Goal: Task Accomplishment & Management: Manage account settings

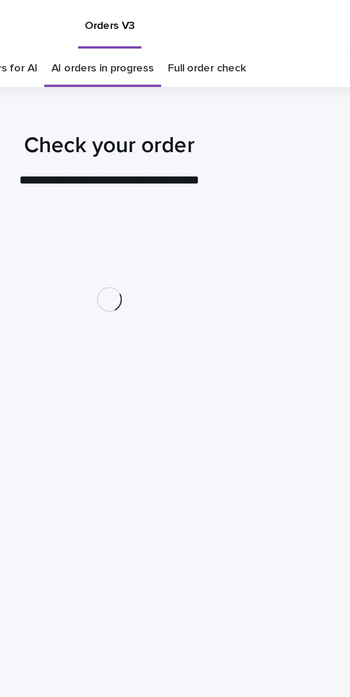
scroll to position [23, 0]
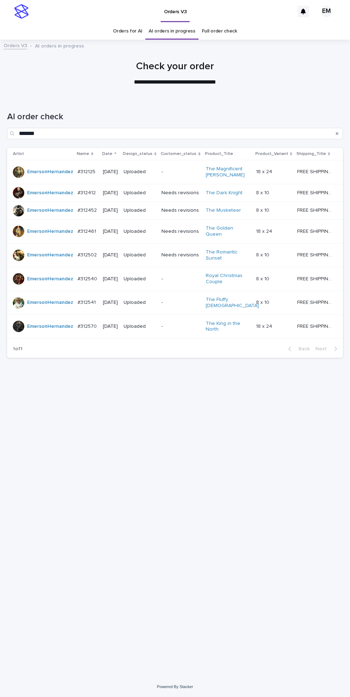
click at [337, 132] on icon "Search" at bounding box center [337, 133] width 3 height 3
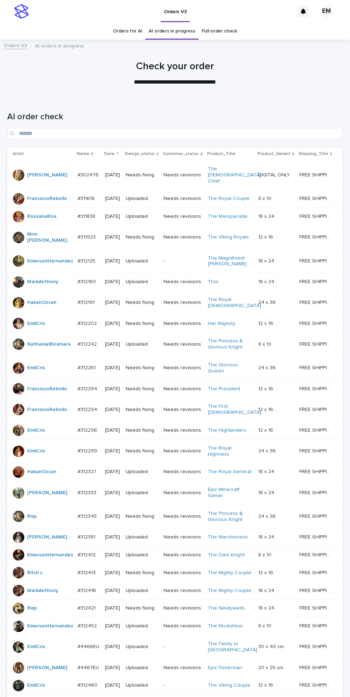
scroll to position [204, 0]
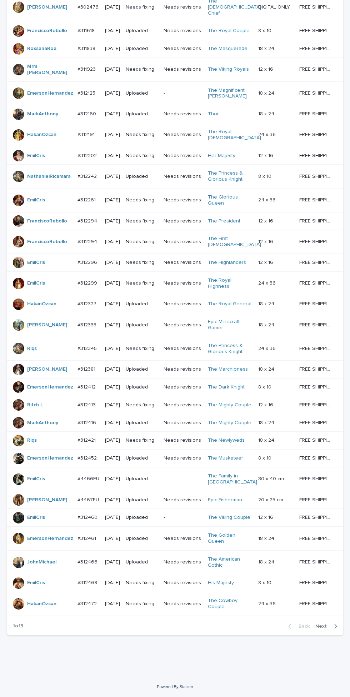
click at [329, 629] on span "Next" at bounding box center [323, 626] width 16 height 5
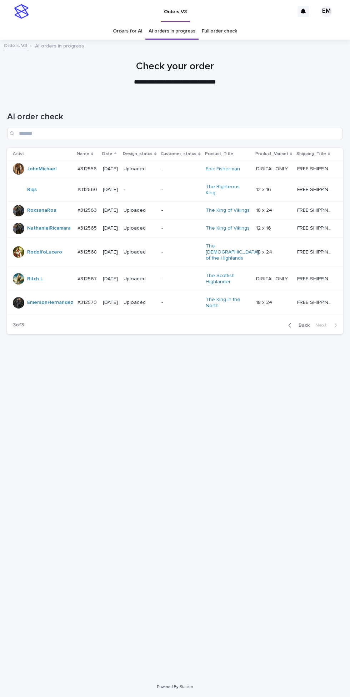
click at [136, 32] on link "Orders for AI" at bounding box center [127, 31] width 29 height 17
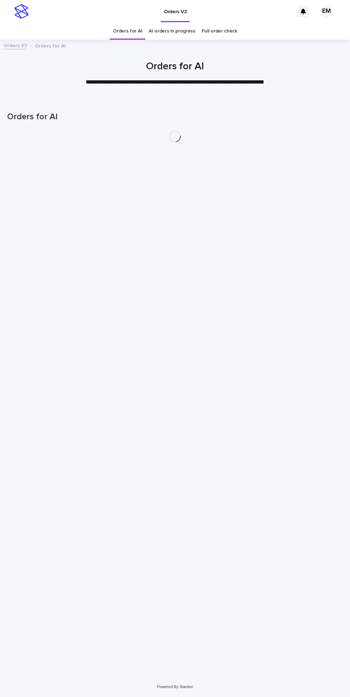
scroll to position [23, 0]
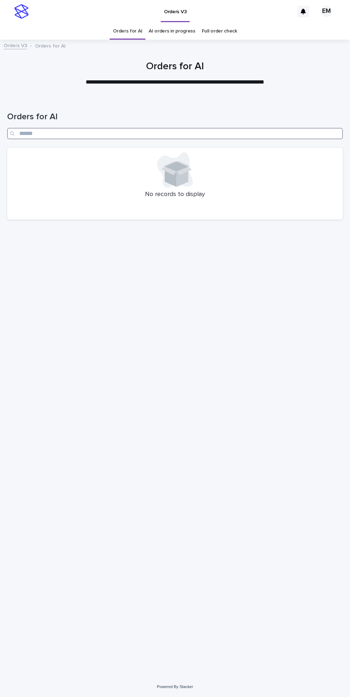
click at [105, 128] on input "Search" at bounding box center [175, 133] width 336 height 11
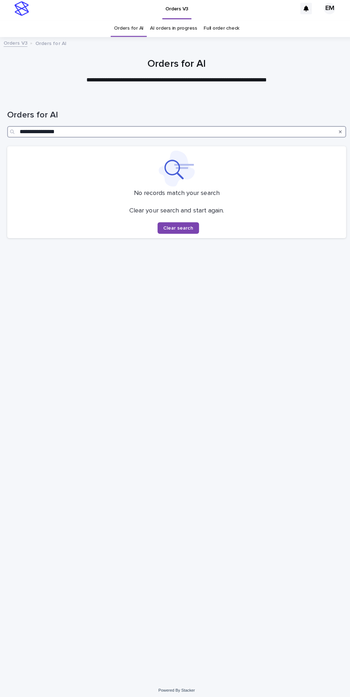
type input "**********"
click at [337, 132] on icon "Search" at bounding box center [337, 133] width 3 height 3
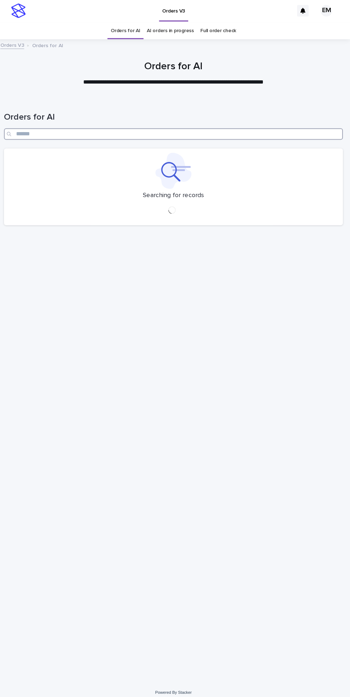
click at [76, 128] on input "Search" at bounding box center [175, 133] width 336 height 11
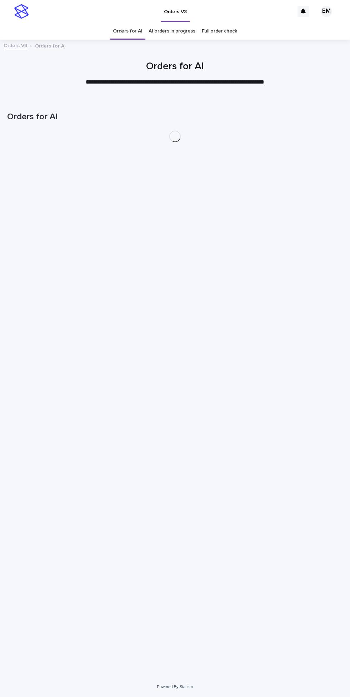
scroll to position [23, 0]
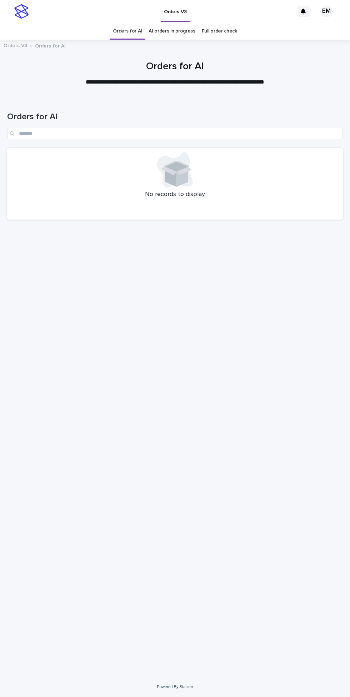
click at [171, 23] on link "AI orders in progress" at bounding box center [172, 31] width 47 height 17
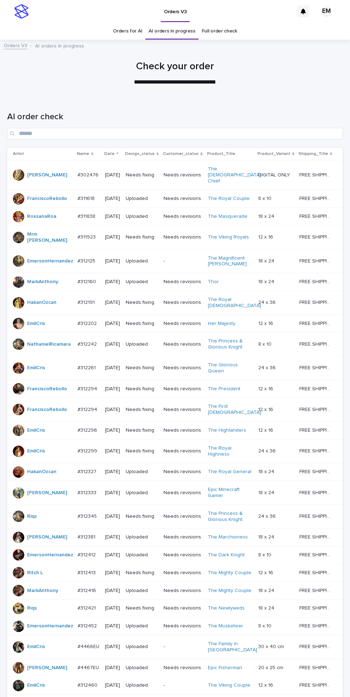
scroll to position [204, 0]
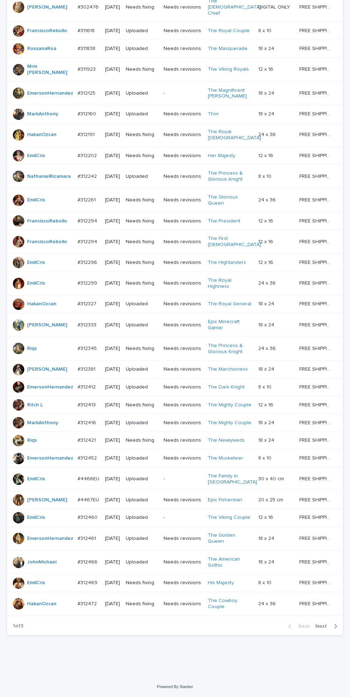
click at [328, 629] on span "Next" at bounding box center [323, 626] width 16 height 5
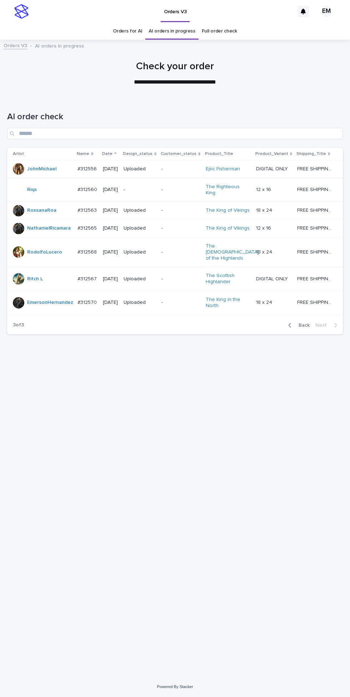
click at [132, 30] on link "Orders for AI" at bounding box center [127, 31] width 29 height 17
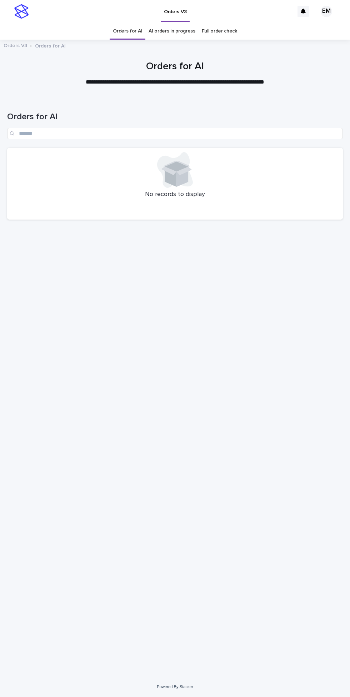
scroll to position [23, 0]
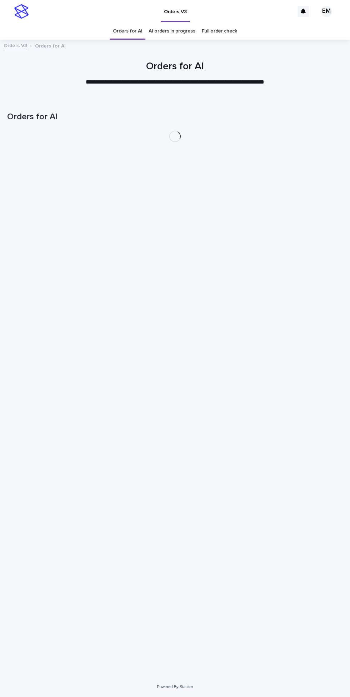
scroll to position [23, 0]
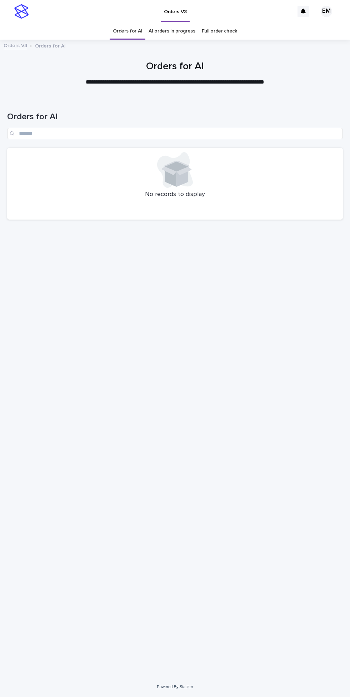
click at [268, 371] on div "Loading... Saving… Loading... Saving… Orders for AI No records to display" at bounding box center [175, 379] width 343 height 562
click at [24, 588] on div "Loading... Saving… Loading... Saving… Orders for AI No records to display" at bounding box center [175, 379] width 343 height 562
click at [257, 588] on div "Loading... Saving… Loading... Saving… Orders for AI No records to display" at bounding box center [175, 379] width 343 height 562
click at [329, 423] on div "Loading... Saving… Loading... Saving… Orders for AI No records to display" at bounding box center [175, 379] width 343 height 562
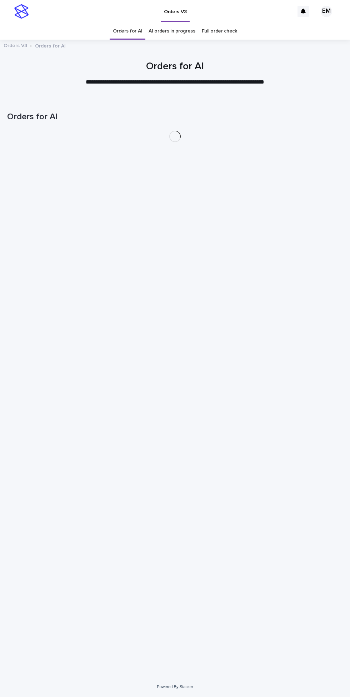
scroll to position [23, 0]
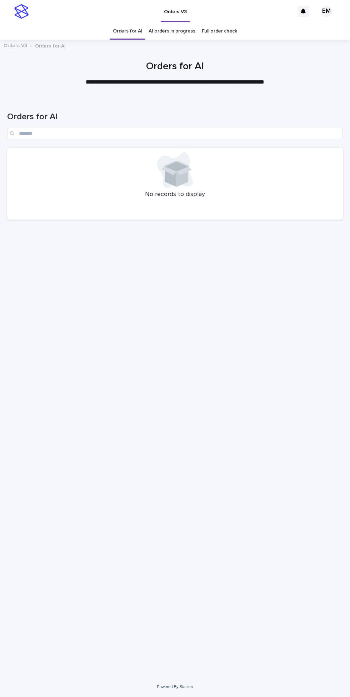
click at [171, 23] on link "AI orders in progress" at bounding box center [172, 31] width 47 height 17
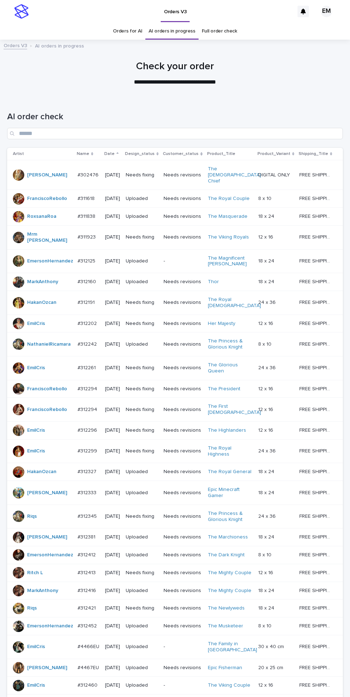
scroll to position [204, 0]
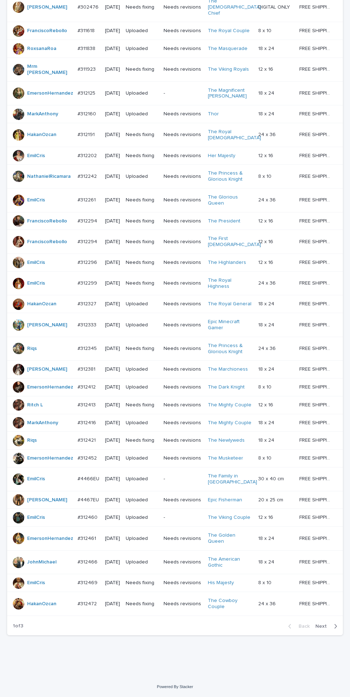
click at [335, 630] on icon "button" at bounding box center [335, 626] width 3 height 6
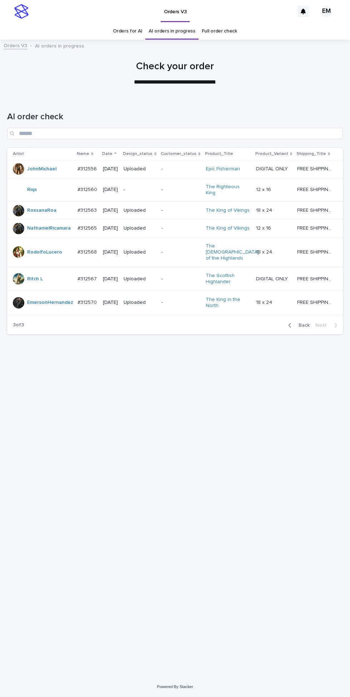
click at [124, 31] on link "Orders for AI" at bounding box center [127, 31] width 29 height 17
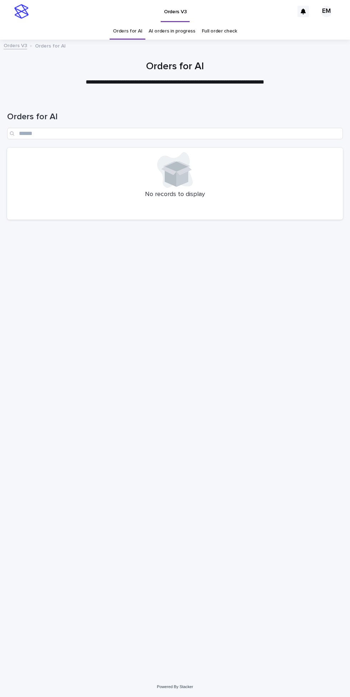
scroll to position [23, 0]
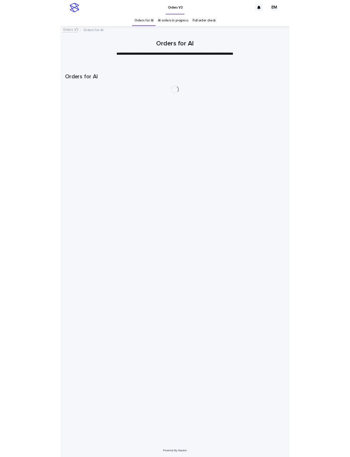
scroll to position [23, 0]
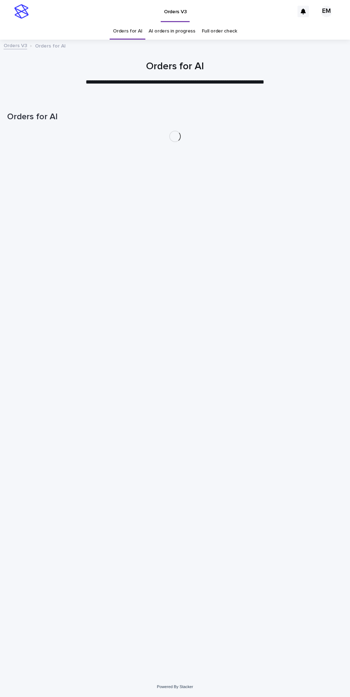
scroll to position [23, 0]
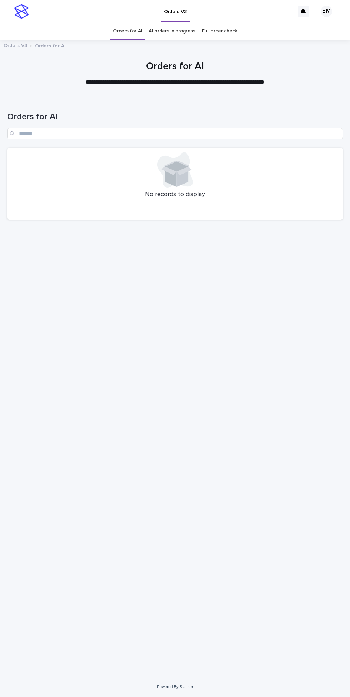
click at [177, 23] on link "AI orders in progress" at bounding box center [172, 31] width 47 height 17
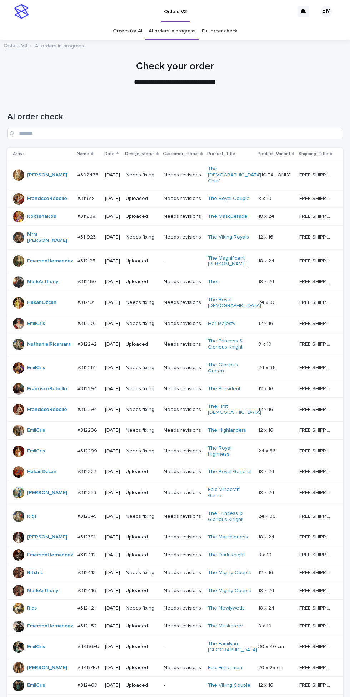
scroll to position [204, 0]
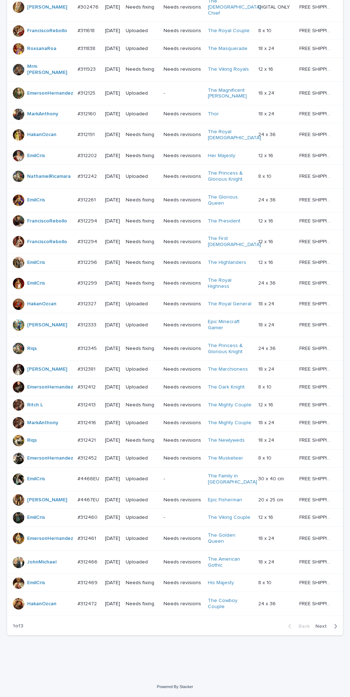
click at [323, 629] on span "Next" at bounding box center [323, 626] width 16 height 5
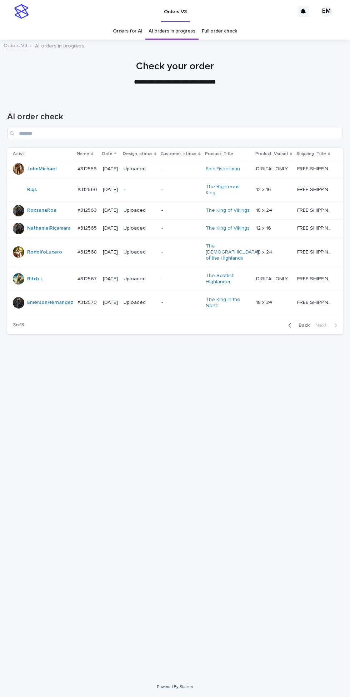
click at [128, 33] on link "Orders for AI" at bounding box center [127, 31] width 29 height 17
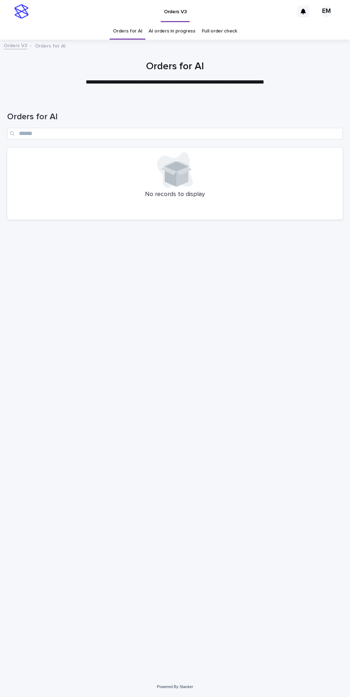
scroll to position [23, 0]
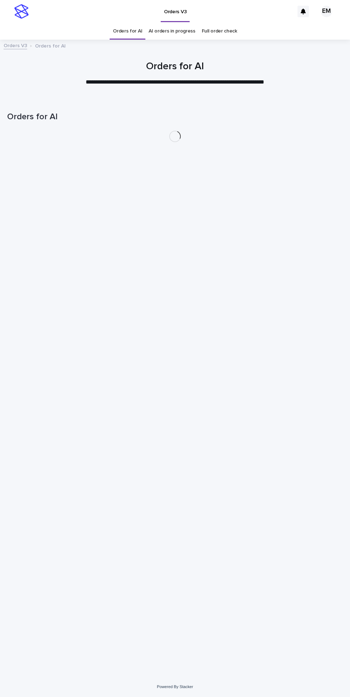
scroll to position [23, 0]
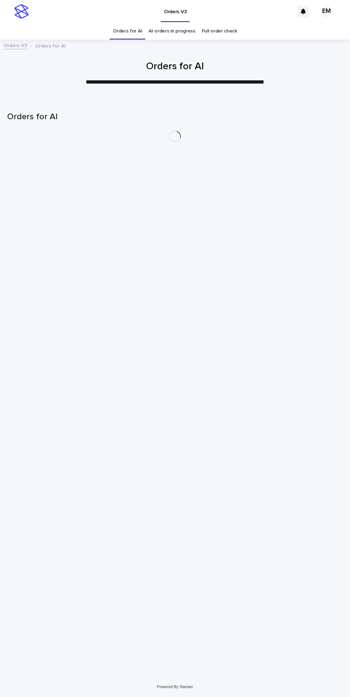
scroll to position [23, 0]
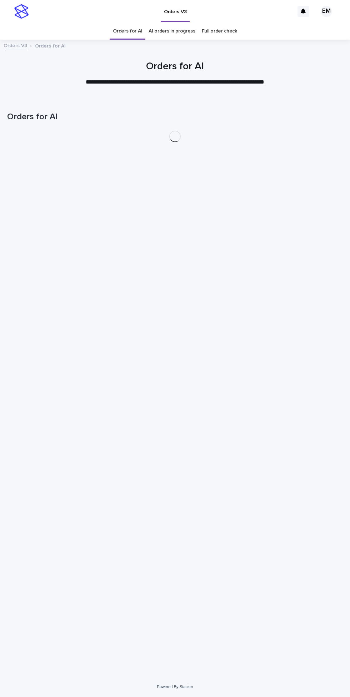
scroll to position [23, 0]
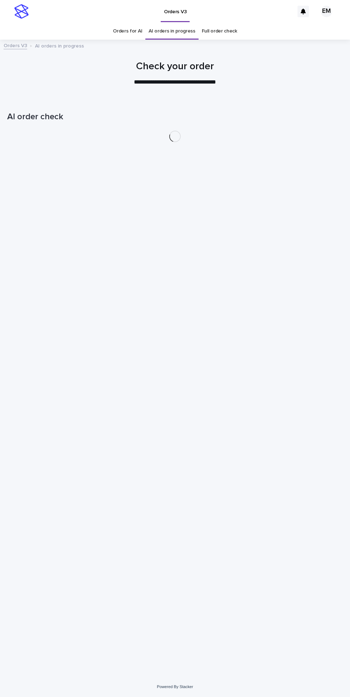
scroll to position [23, 0]
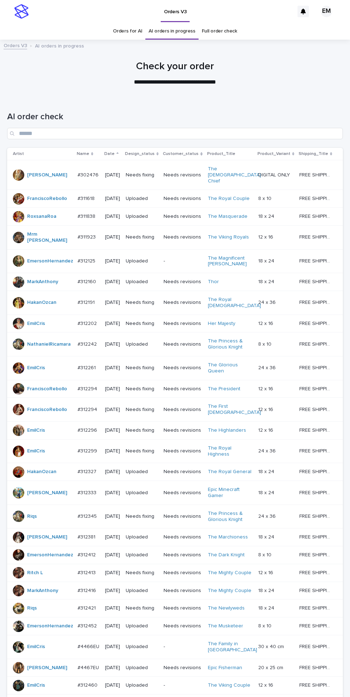
click at [127, 41] on div "Orders V3 AI orders in progress" at bounding box center [175, 46] width 350 height 10
click at [132, 23] on link "Orders for AI" at bounding box center [127, 31] width 29 height 17
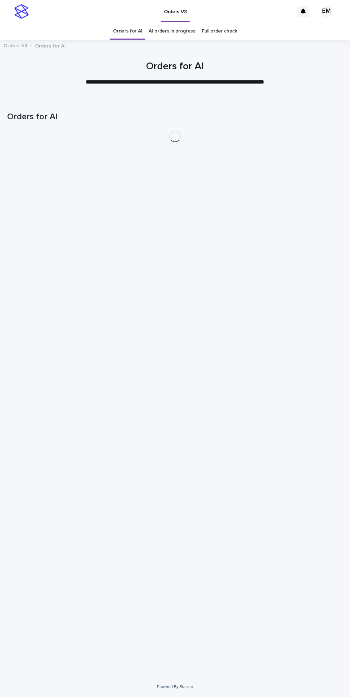
click at [162, 23] on link "AI orders in progress" at bounding box center [172, 31] width 47 height 17
click at [129, 23] on link "Orders for AI" at bounding box center [127, 31] width 29 height 17
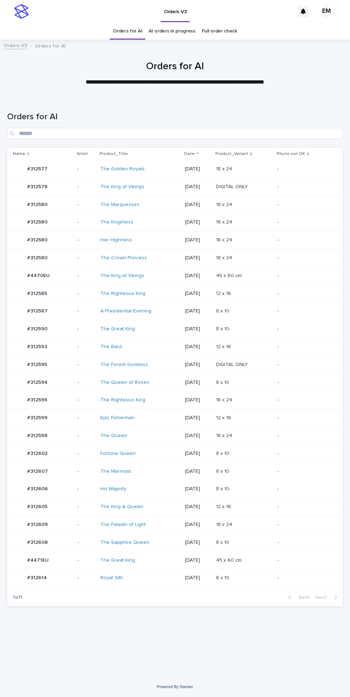
click at [132, 23] on link "Orders for AI" at bounding box center [127, 31] width 29 height 17
click at [62, 288] on div "#312585 #312585" at bounding box center [42, 294] width 59 height 12
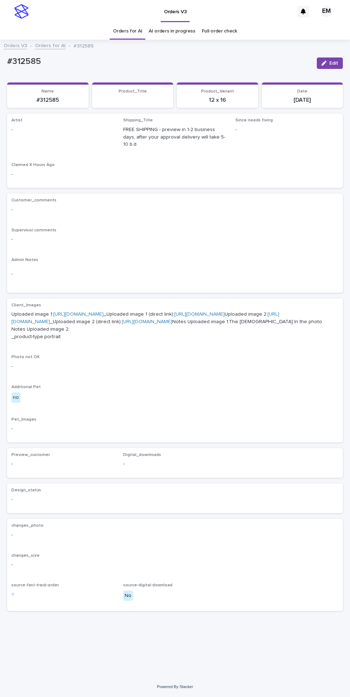
click at [324, 61] on icon "button" at bounding box center [324, 63] width 5 height 5
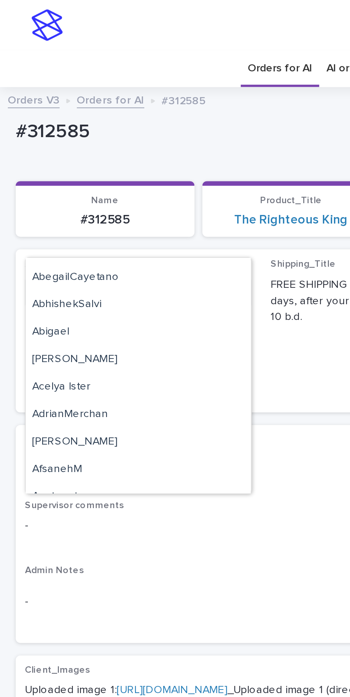
scroll to position [29, 0]
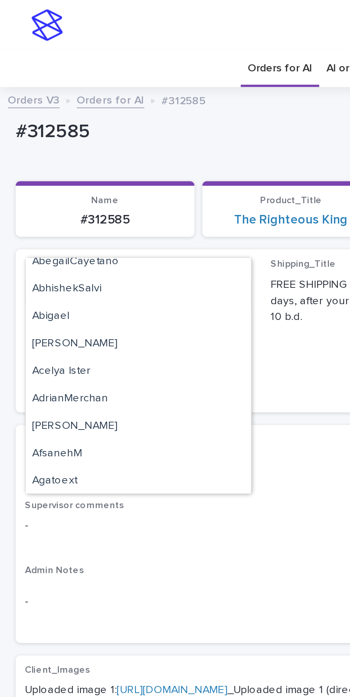
click at [15, 75] on div "Loading... Saving… Loading... Saving… Name #312585 Product_Title The Righteous …" at bounding box center [175, 356] width 336 height 562
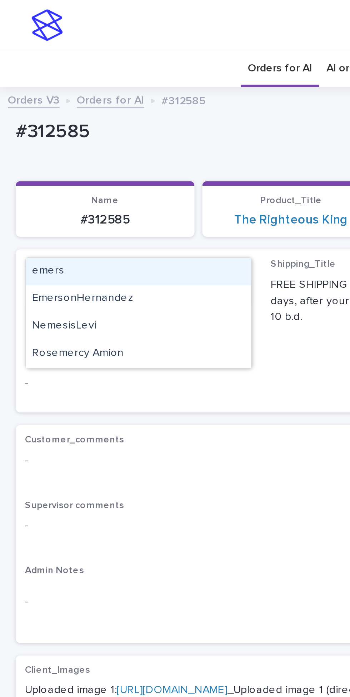
scroll to position [0, 0]
type input "****"
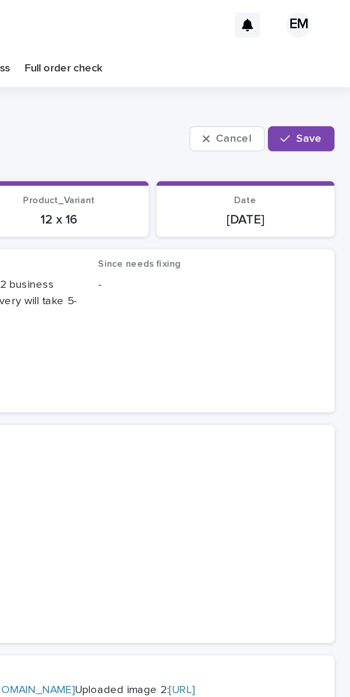
click at [326, 61] on span "Save" at bounding box center [331, 63] width 12 height 5
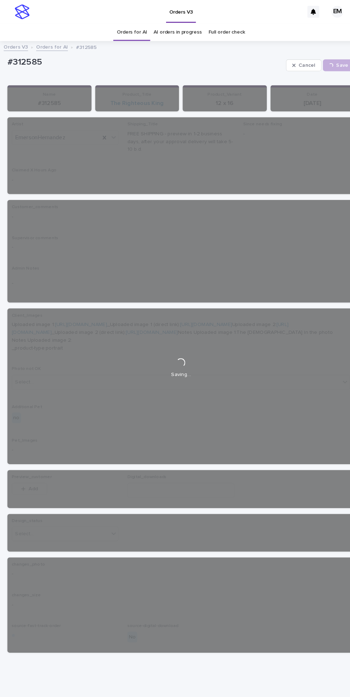
click at [165, 23] on link "AI orders in progress" at bounding box center [172, 31] width 47 height 17
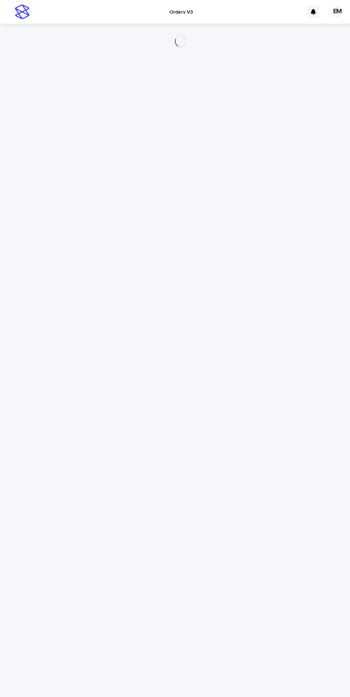
click at [209, 373] on div "Loading... Saving… Loading... Saving…" at bounding box center [175, 341] width 343 height 636
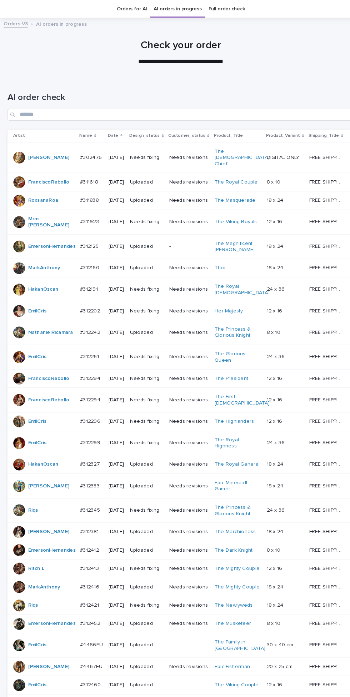
click at [123, 8] on link "Orders for AI" at bounding box center [127, 8] width 29 height 17
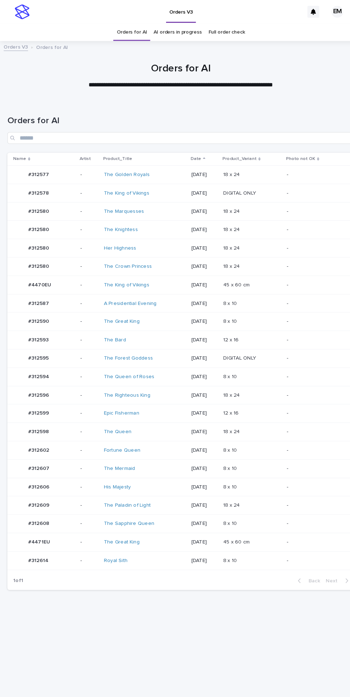
scroll to position [23, 0]
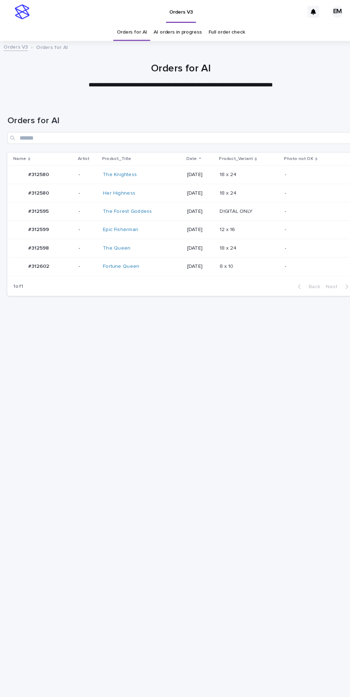
click at [66, 217] on div "#312599 #312599" at bounding box center [42, 223] width 58 height 12
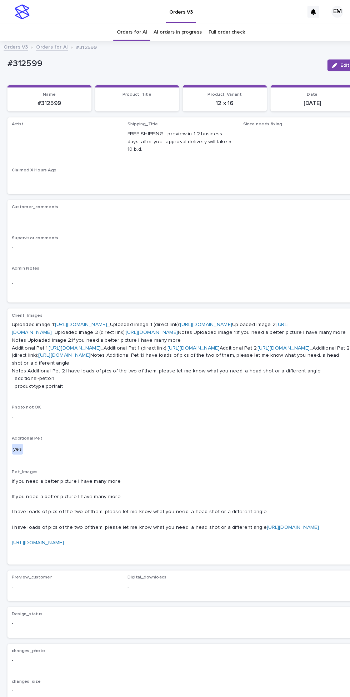
click at [324, 61] on icon "button" at bounding box center [324, 63] width 5 height 5
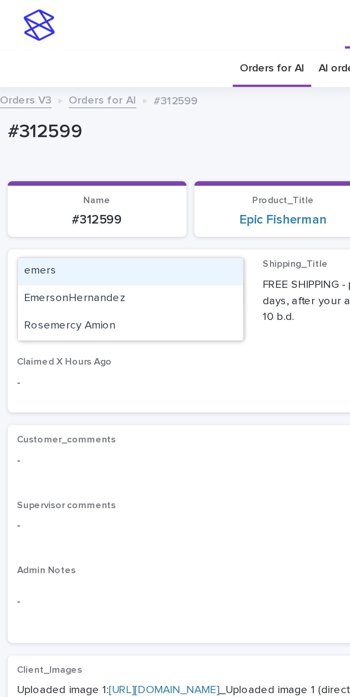
type input "****"
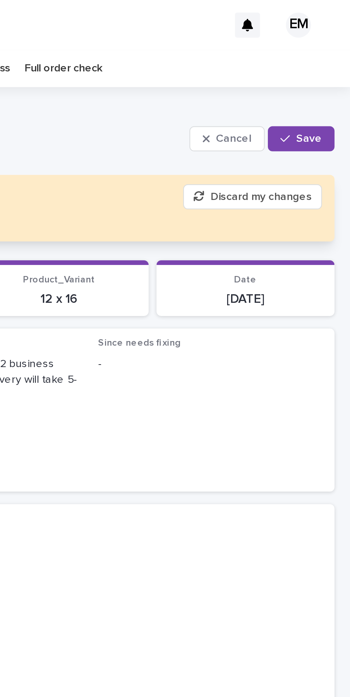
click at [331, 61] on span "Save" at bounding box center [331, 63] width 12 height 5
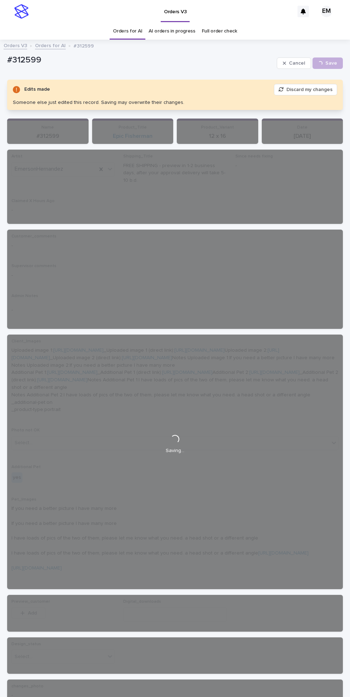
click at [172, 23] on link "AI orders in progress" at bounding box center [172, 31] width 47 height 17
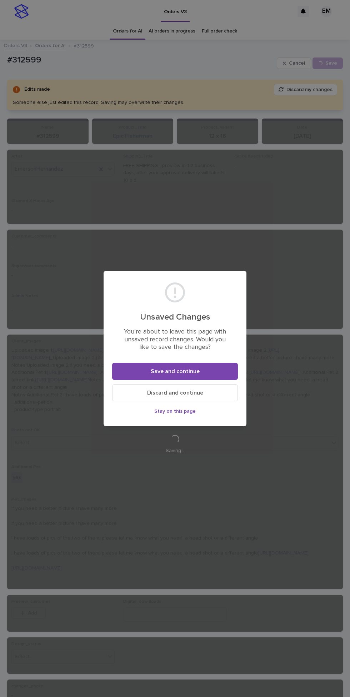
click at [213, 371] on button "Save and continue" at bounding box center [175, 371] width 126 height 17
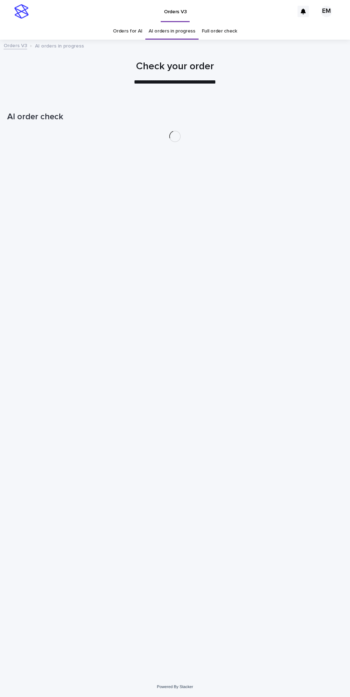
scroll to position [23, 0]
click at [123, 23] on link "Orders for AI" at bounding box center [127, 31] width 29 height 17
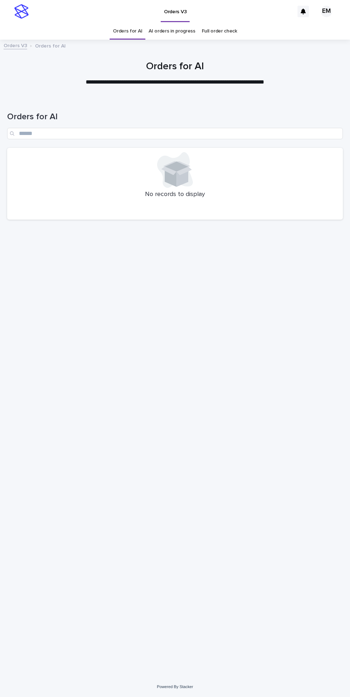
click at [171, 23] on link "AI orders in progress" at bounding box center [172, 31] width 47 height 17
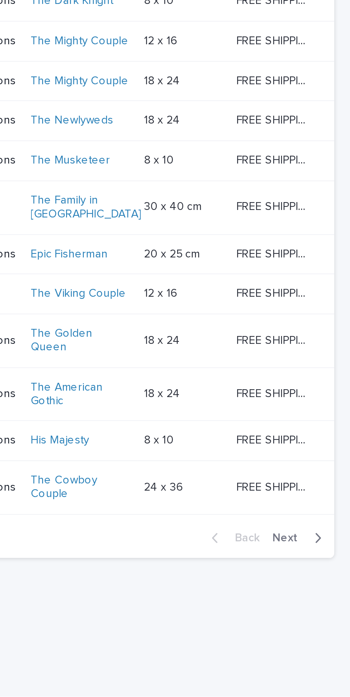
scroll to position [204, 0]
click at [339, 659] on div "Loading... Saving… Loading... Saving… AI order check Artist Name Date Design_st…" at bounding box center [175, 295] width 343 height 730
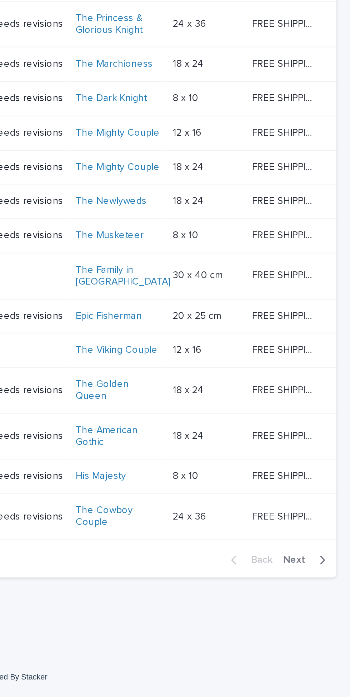
scroll to position [0, 0]
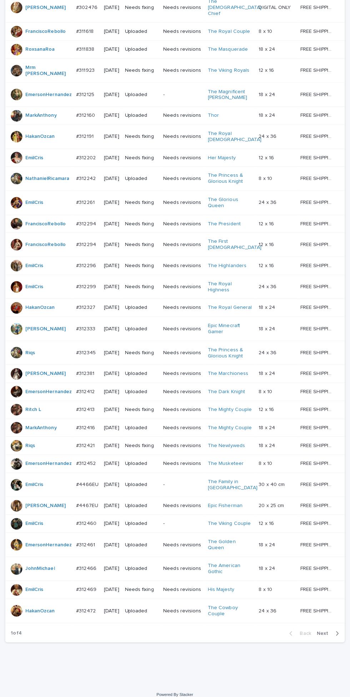
click at [324, 616] on td "FREE SHIPPING - preview in 1-2 business days, after your approval delivery will…" at bounding box center [320, 604] width 47 height 24
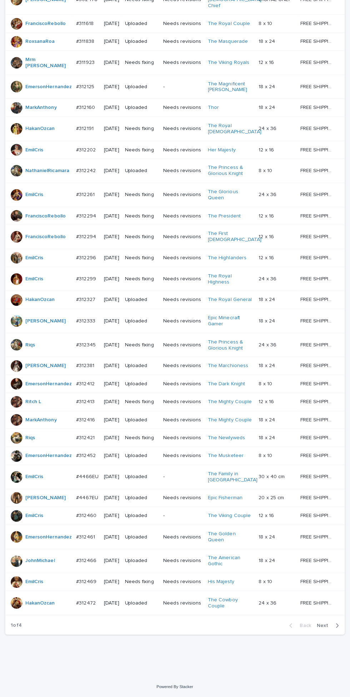
click at [327, 629] on span "Next" at bounding box center [323, 626] width 16 height 5
click at [326, 629] on span "Next" at bounding box center [323, 626] width 16 height 5
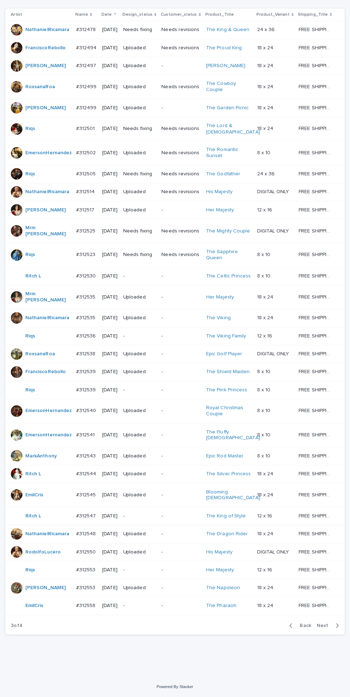
click at [326, 629] on span "Next" at bounding box center [323, 626] width 16 height 5
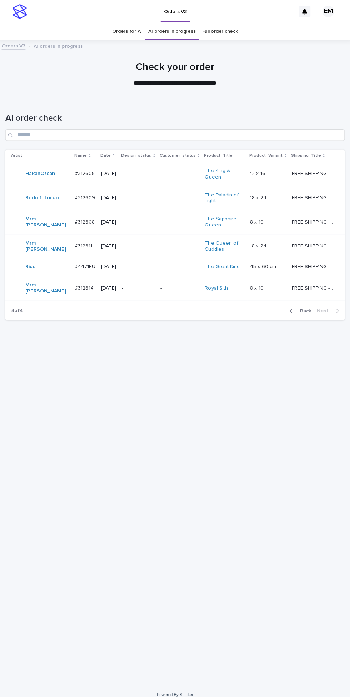
click at [300, 310] on span "Back" at bounding box center [301, 307] width 15 height 5
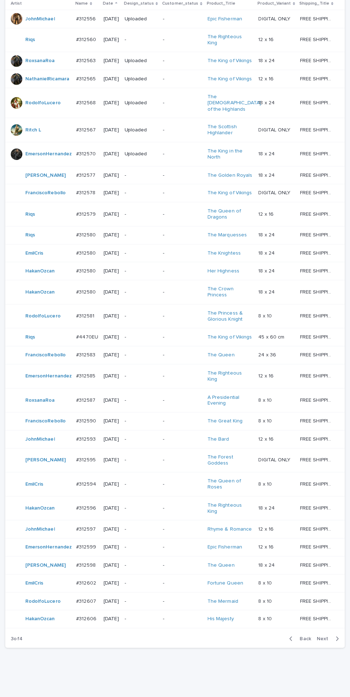
scroll to position [204, 0]
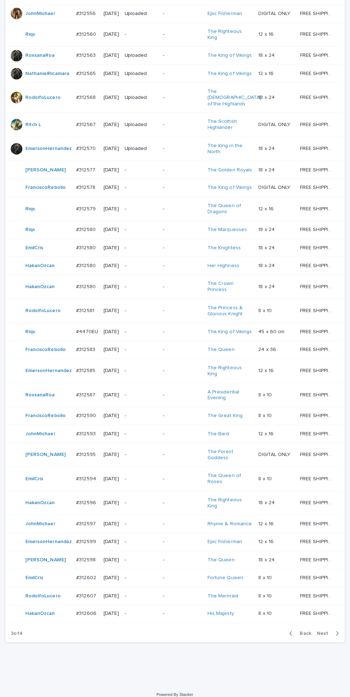
click at [322, 629] on span "Next" at bounding box center [323, 626] width 16 height 5
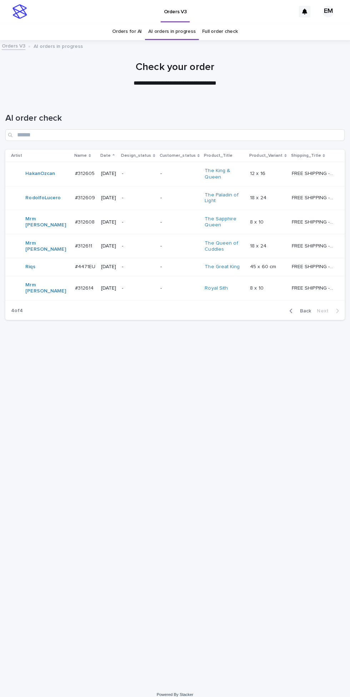
click at [303, 340] on div "Loading... Saving… Loading... Saving… AI order check Artist Name Date Design_st…" at bounding box center [175, 379] width 343 height 562
click at [307, 310] on span "Back" at bounding box center [301, 307] width 15 height 5
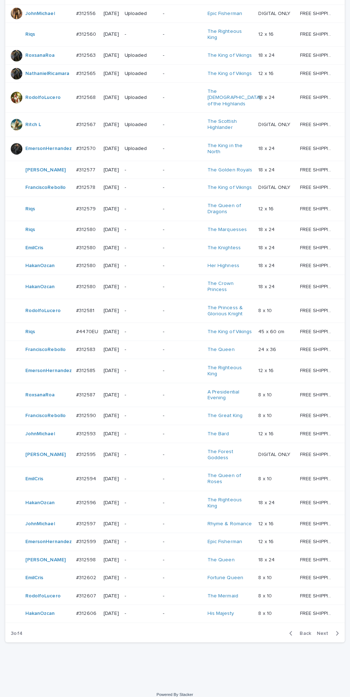
scroll to position [204, 0]
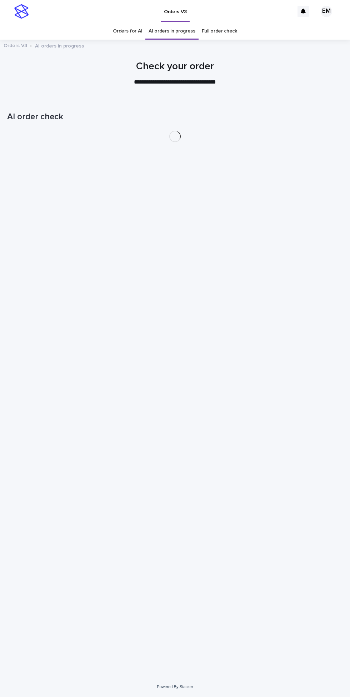
scroll to position [23, 0]
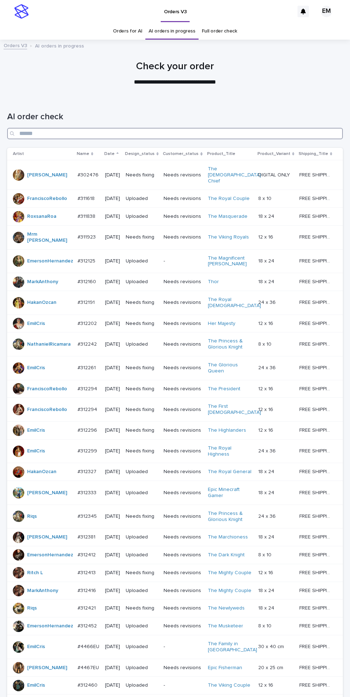
click at [90, 128] on input "Search" at bounding box center [175, 133] width 336 height 11
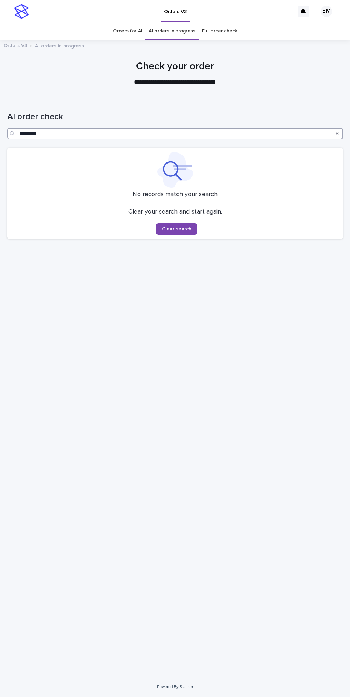
type input "*******"
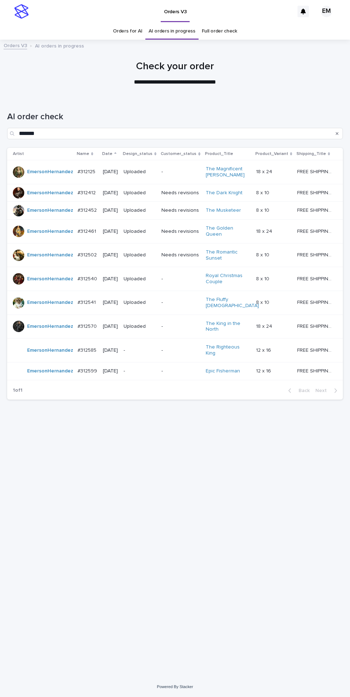
click at [189, 372] on td "-" at bounding box center [181, 371] width 44 height 18
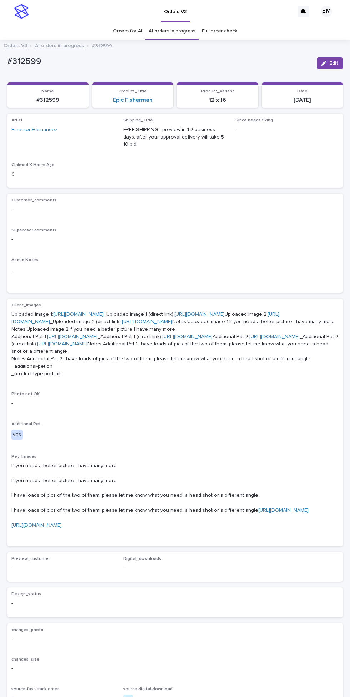
scroll to position [178, 0]
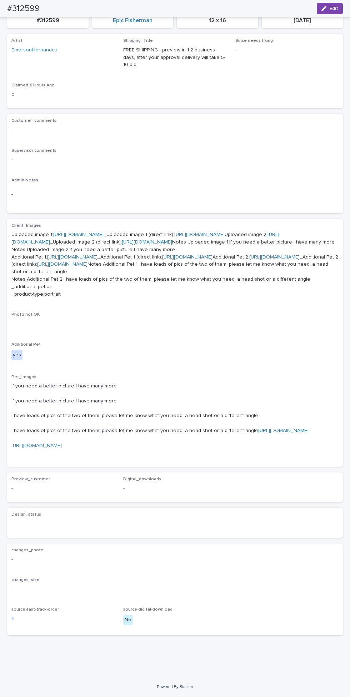
click at [258, 433] on link "[URL][DOMAIN_NAME]" at bounding box center [283, 430] width 50 height 5
click at [62, 448] on link "[URL][DOMAIN_NAME]" at bounding box center [36, 445] width 50 height 5
click at [89, 232] on link "[URL][DOMAIN_NAME]" at bounding box center [78, 234] width 50 height 5
click at [100, 232] on link "[URL][DOMAIN_NAME]" at bounding box center [145, 238] width 268 height 13
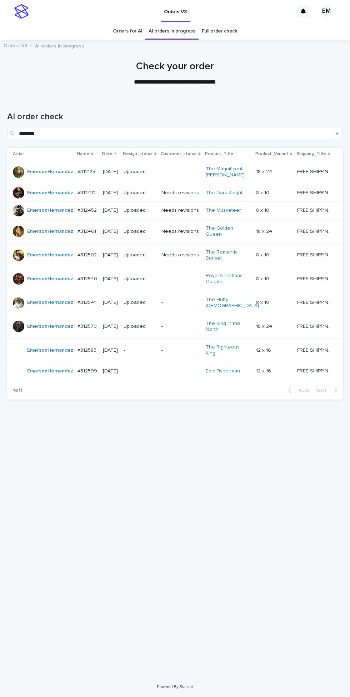
click at [190, 349] on td "-" at bounding box center [181, 351] width 44 height 24
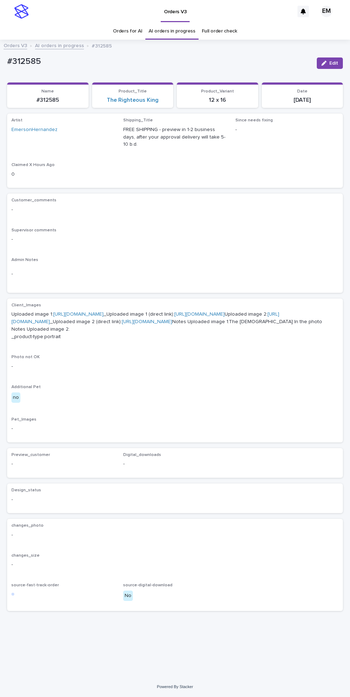
click at [104, 312] on link "[URL][DOMAIN_NAME]" at bounding box center [78, 314] width 50 height 5
click at [260, 321] on link "[URL][DOMAIN_NAME]" at bounding box center [145, 318] width 268 height 13
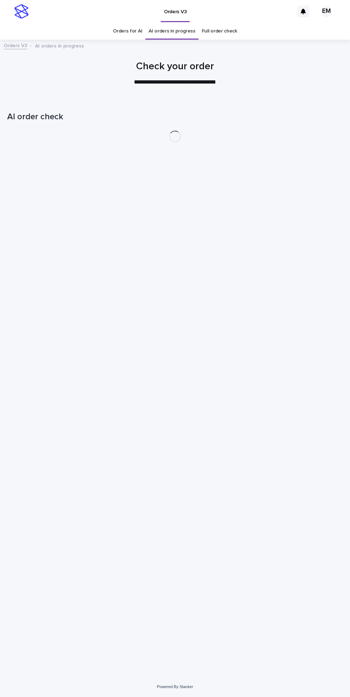
scroll to position [23, 0]
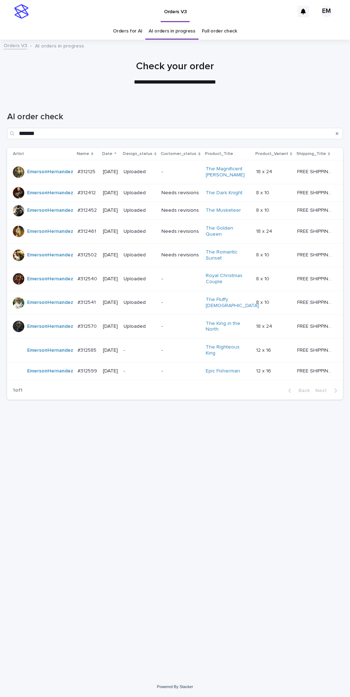
click at [180, 368] on p "-" at bounding box center [180, 371] width 38 height 6
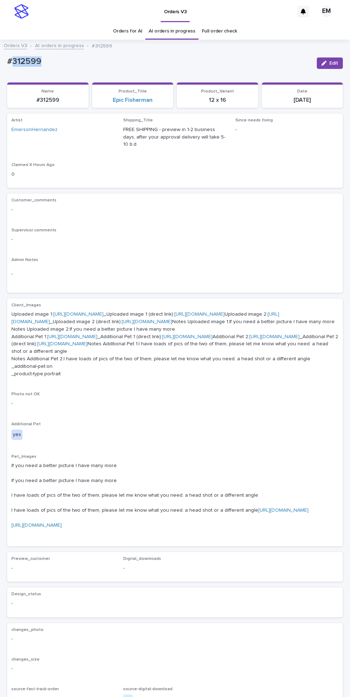
copy p "312599"
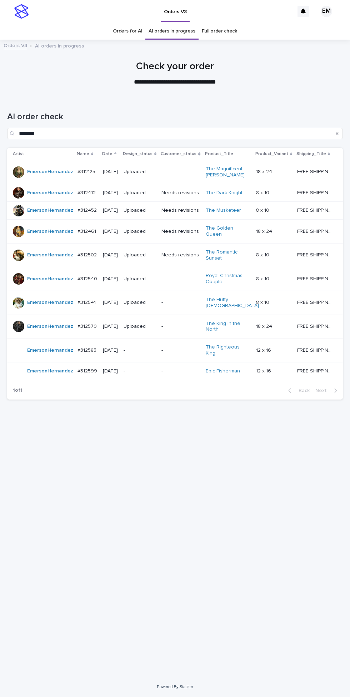
click at [139, 368] on p "-" at bounding box center [140, 371] width 32 height 6
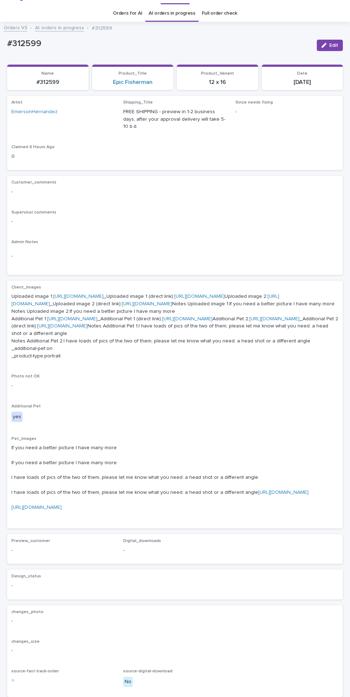
scroll to position [23, 0]
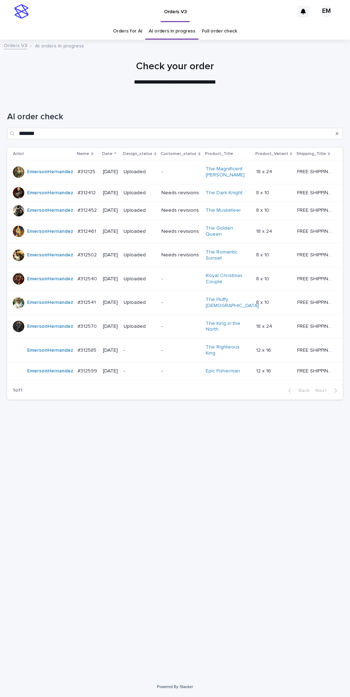
scroll to position [23, 0]
click at [156, 368] on p "-" at bounding box center [140, 371] width 32 height 6
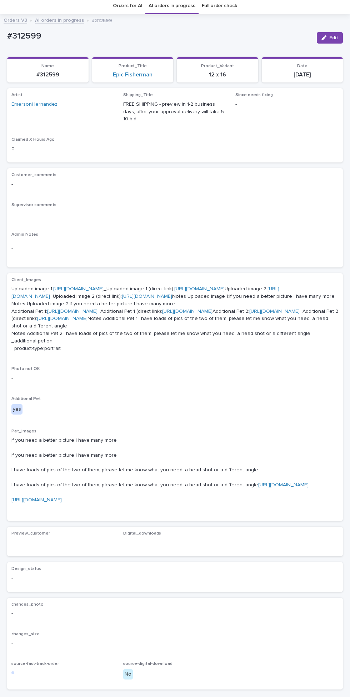
click at [258, 488] on link "https://cdn.shopify.com-uploadkit.app/s/files/1/0033/4807/0511/files/download.h…" at bounding box center [283, 485] width 50 height 5
click at [62, 503] on link "https://cdn.shopify.com-uploadkit.app/s/files/1/0033/4807/0511/files/download.h…" at bounding box center [36, 500] width 50 height 5
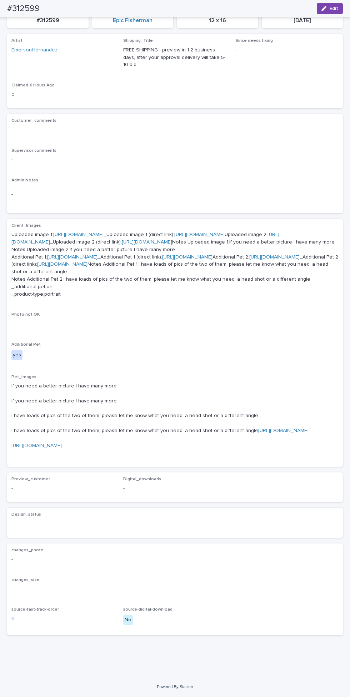
scroll to position [154, 0]
click at [258, 433] on link "https://cdn.shopify.com-uploadkit.app/s/files/1/0033/4807/0511/files/download.h…" at bounding box center [283, 430] width 50 height 5
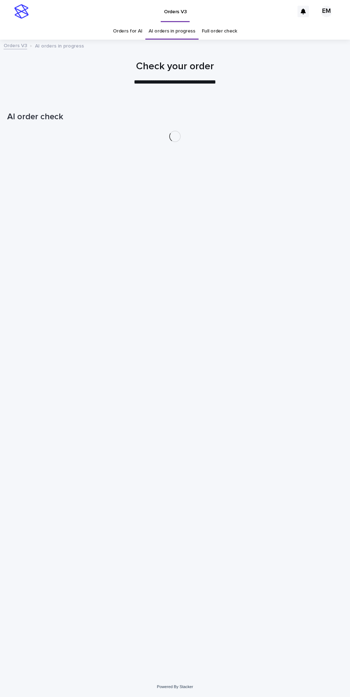
scroll to position [23, 0]
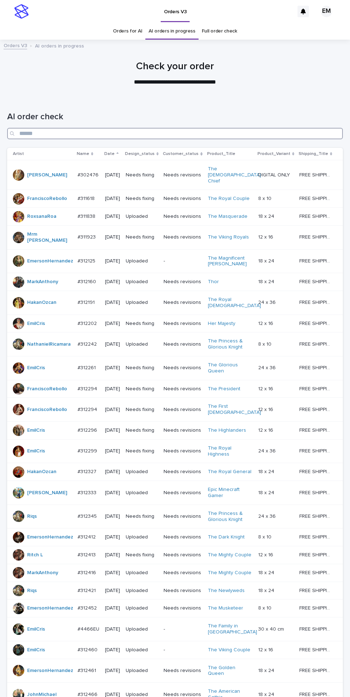
click at [246, 128] on input "Search" at bounding box center [175, 133] width 336 height 11
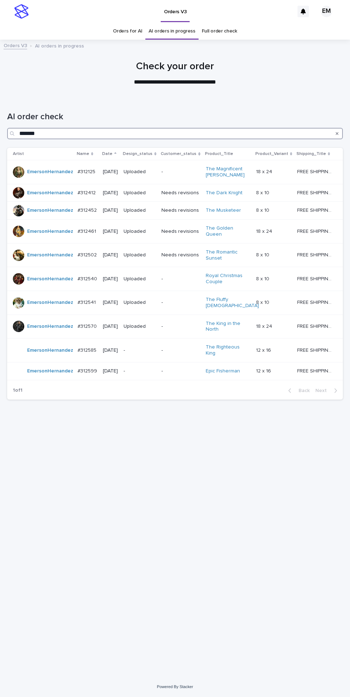
type input "*******"
click at [145, 368] on p "-" at bounding box center [140, 371] width 32 height 6
click at [279, 128] on input "*******" at bounding box center [175, 133] width 336 height 11
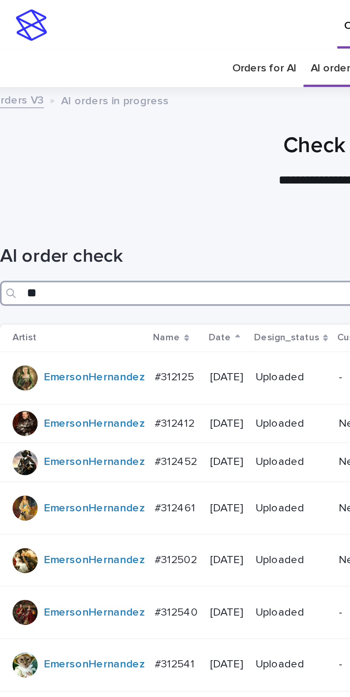
type input "*"
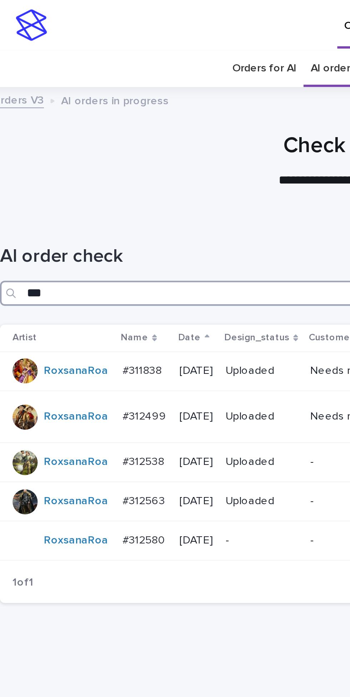
type input "***"
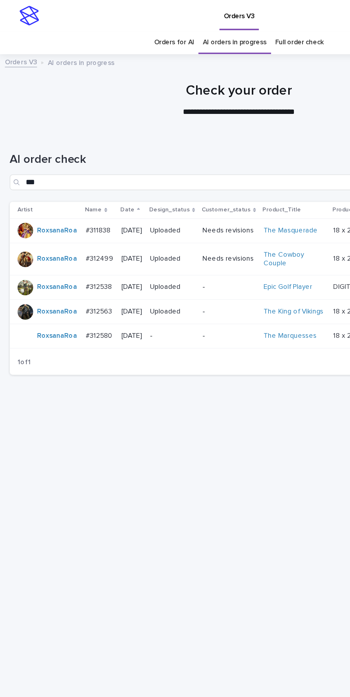
click at [143, 243] on p "-" at bounding box center [126, 246] width 33 height 6
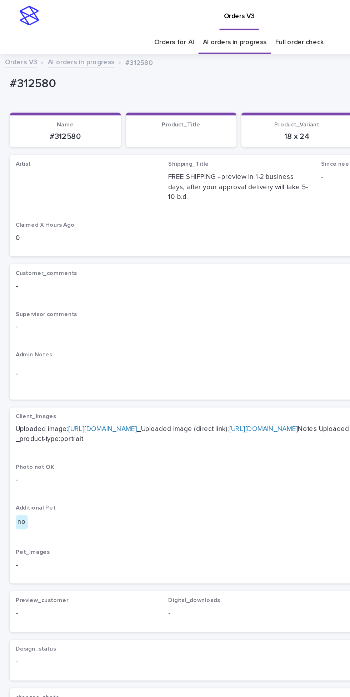
click at [100, 312] on link "https://cdn.shopify.com-uploadkit.app/s/files/1/0033/4807/0511/files/download.h…" at bounding box center [75, 314] width 50 height 5
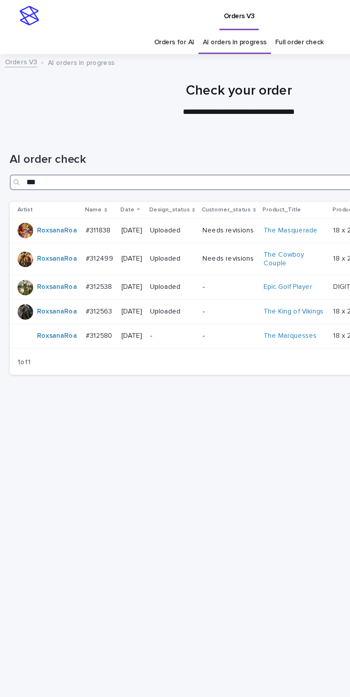
click at [204, 128] on input "***" at bounding box center [175, 133] width 336 height 11
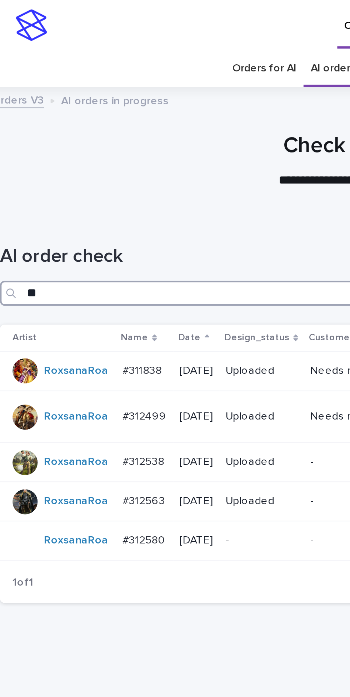
type input "*"
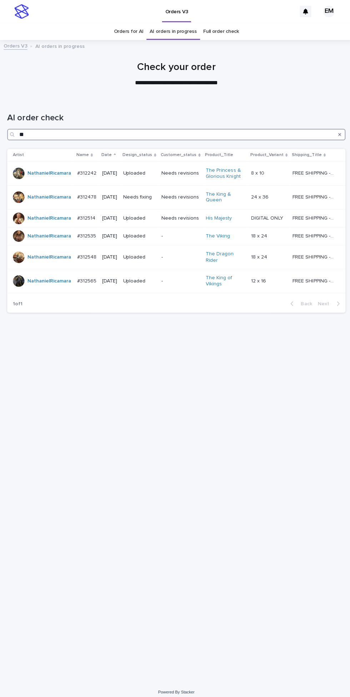
type input "*"
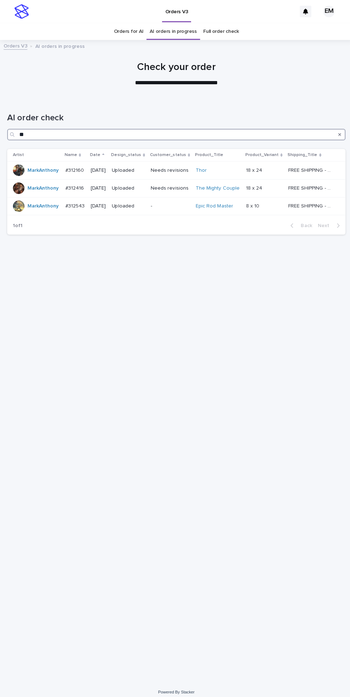
type input "*"
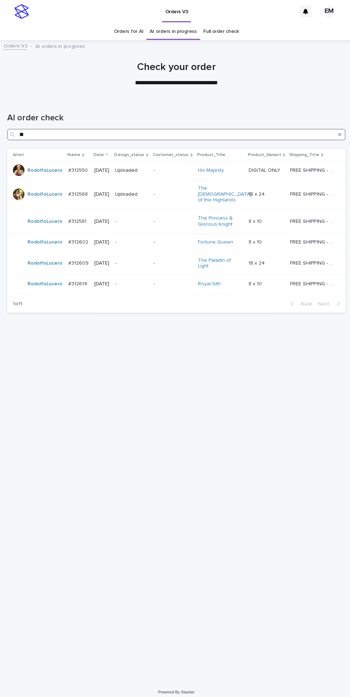
type input "*"
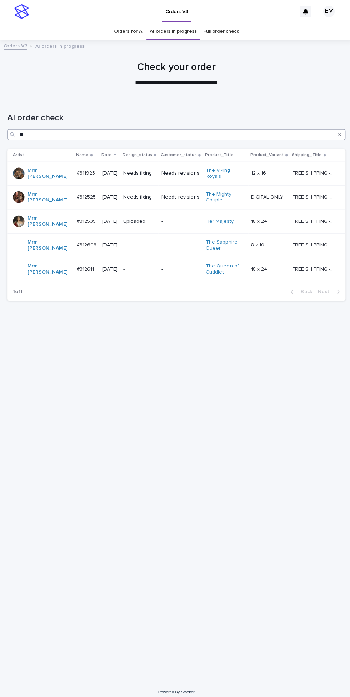
type input "*"
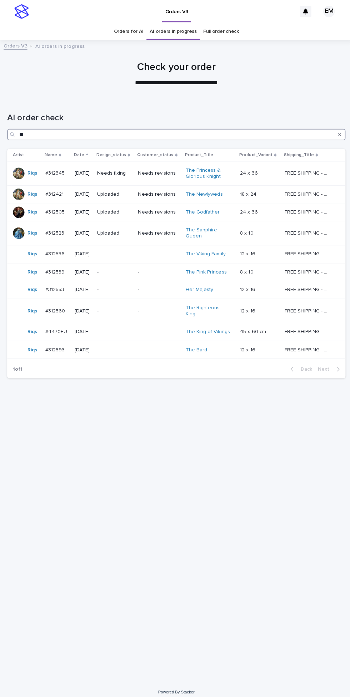
type input "*"
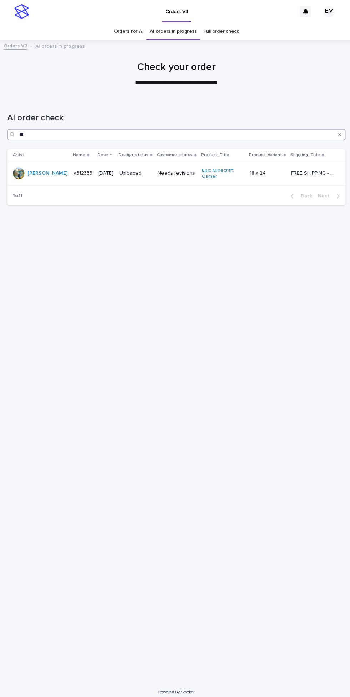
type input "*"
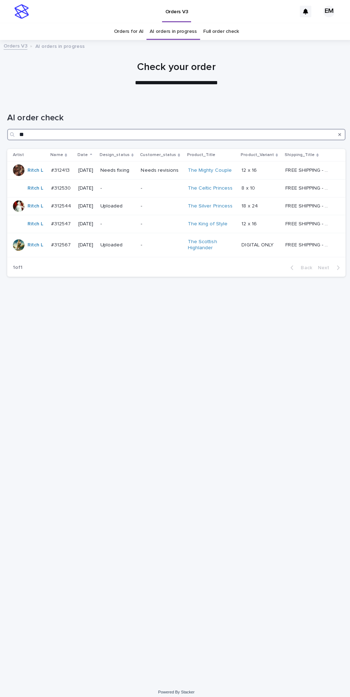
type input "*"
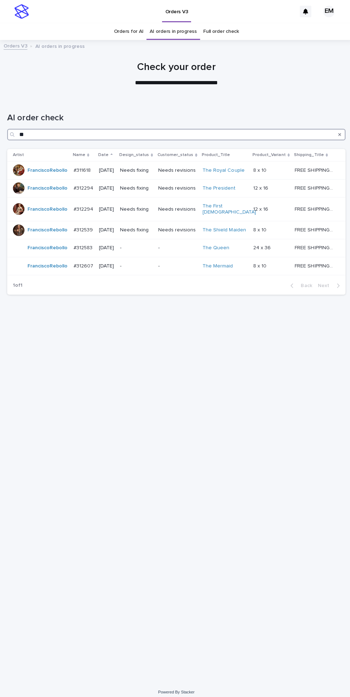
type input "*"
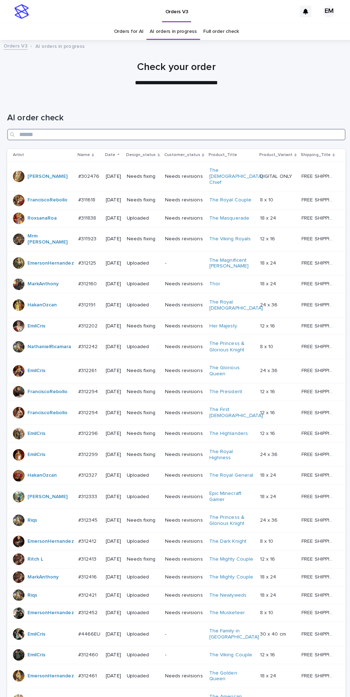
scroll to position [204, 0]
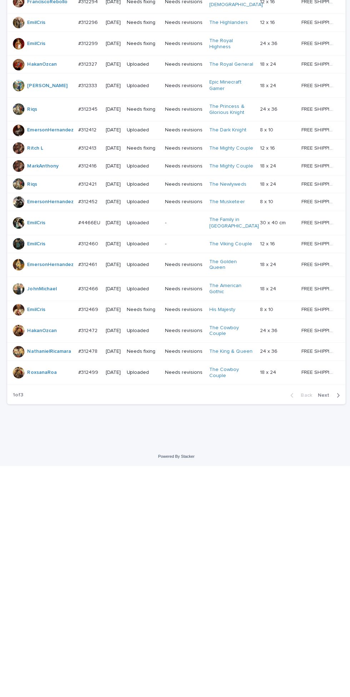
click at [335, 630] on icon "button" at bounding box center [335, 627] width 3 height 6
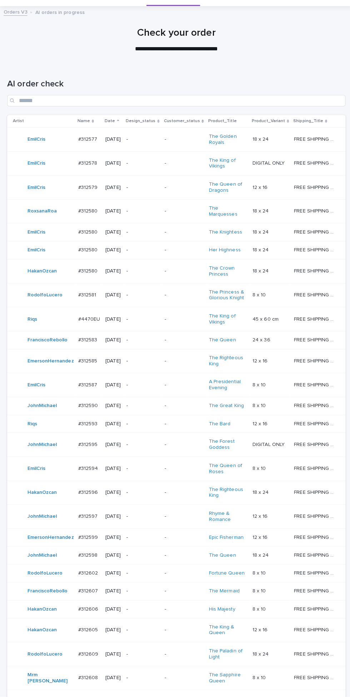
scroll to position [181, 0]
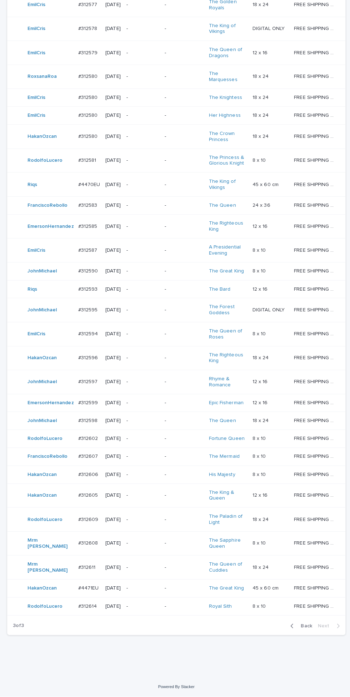
click at [305, 630] on span "Back" at bounding box center [301, 627] width 15 height 5
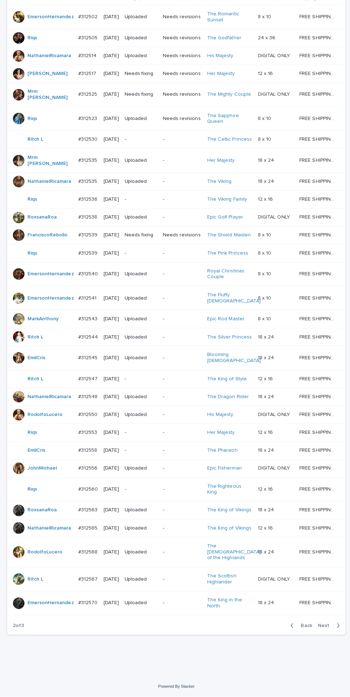
scroll to position [193, 0]
click at [337, 616] on td "FREE SHIPPING - preview in 1-2 business days, after your approval delivery will…" at bounding box center [318, 604] width 49 height 24
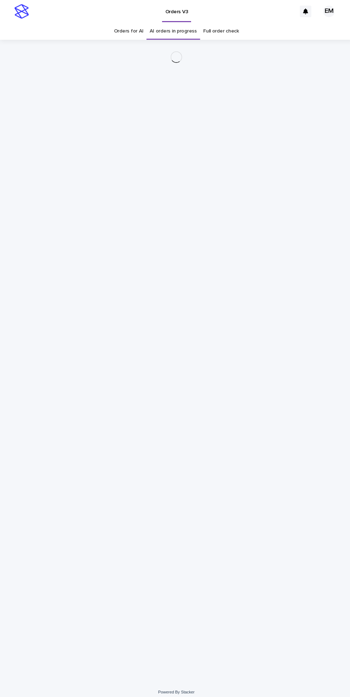
scroll to position [23, 0]
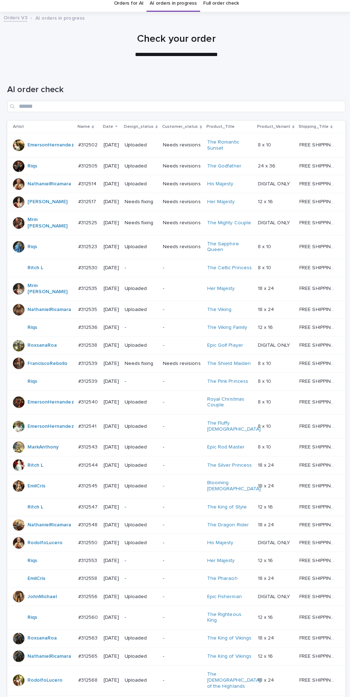
scroll to position [204, 0]
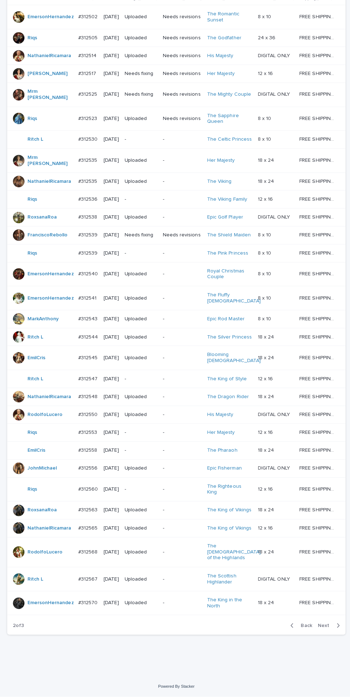
click at [328, 629] on span "Next" at bounding box center [323, 626] width 16 height 5
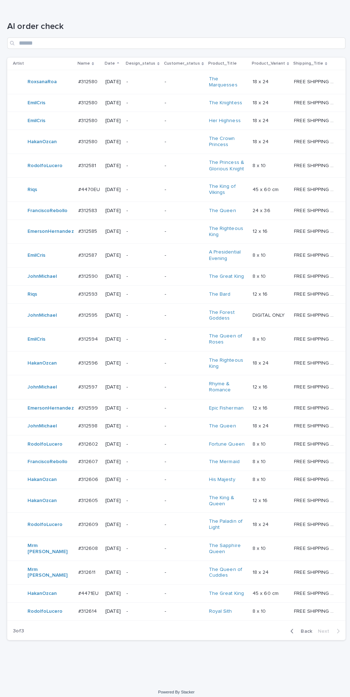
scroll to position [110, 0]
